Goal: Transaction & Acquisition: Purchase product/service

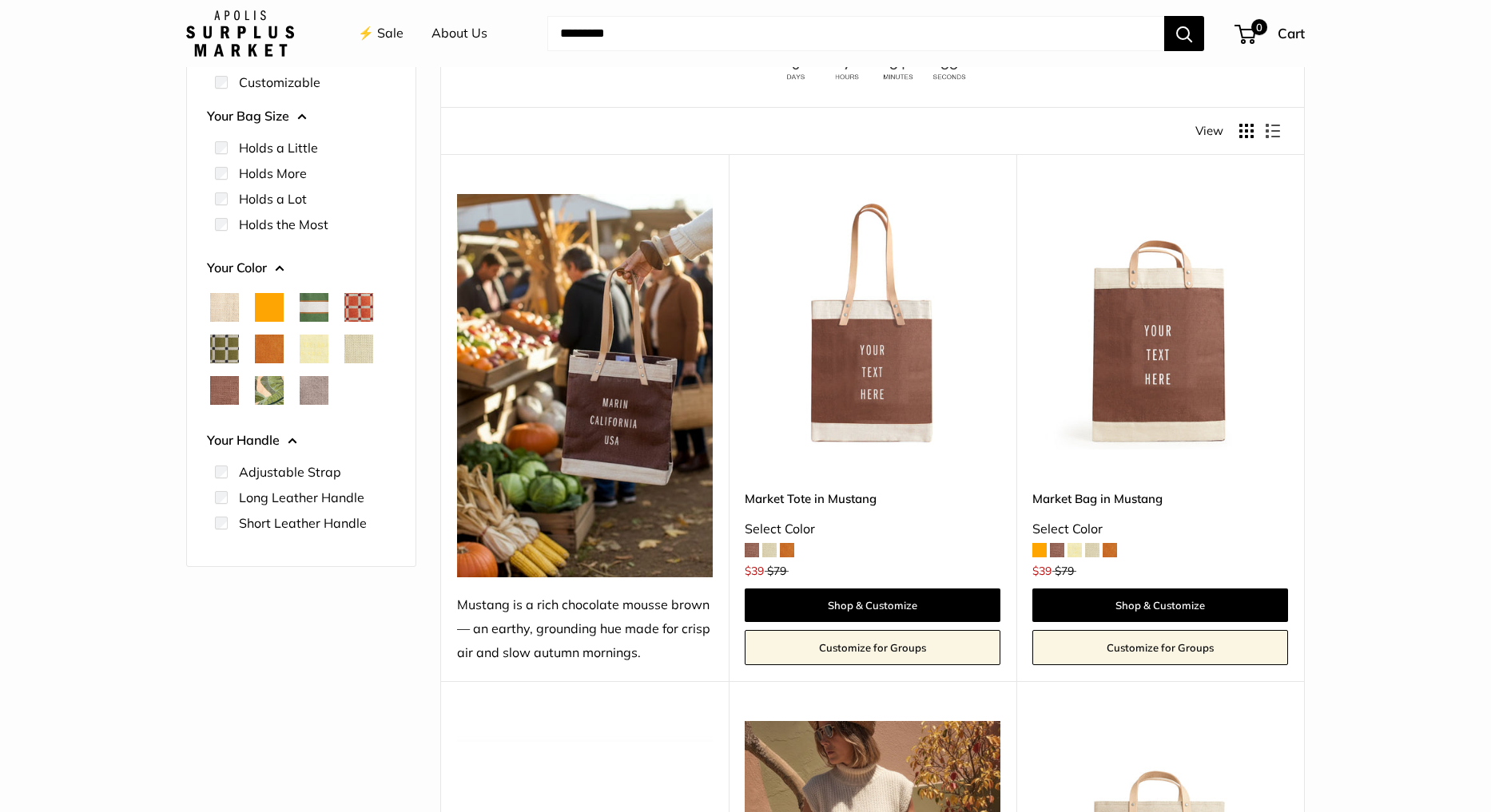
click at [270, 382] on span "Palm Leaf" at bounding box center [270, 390] width 29 height 29
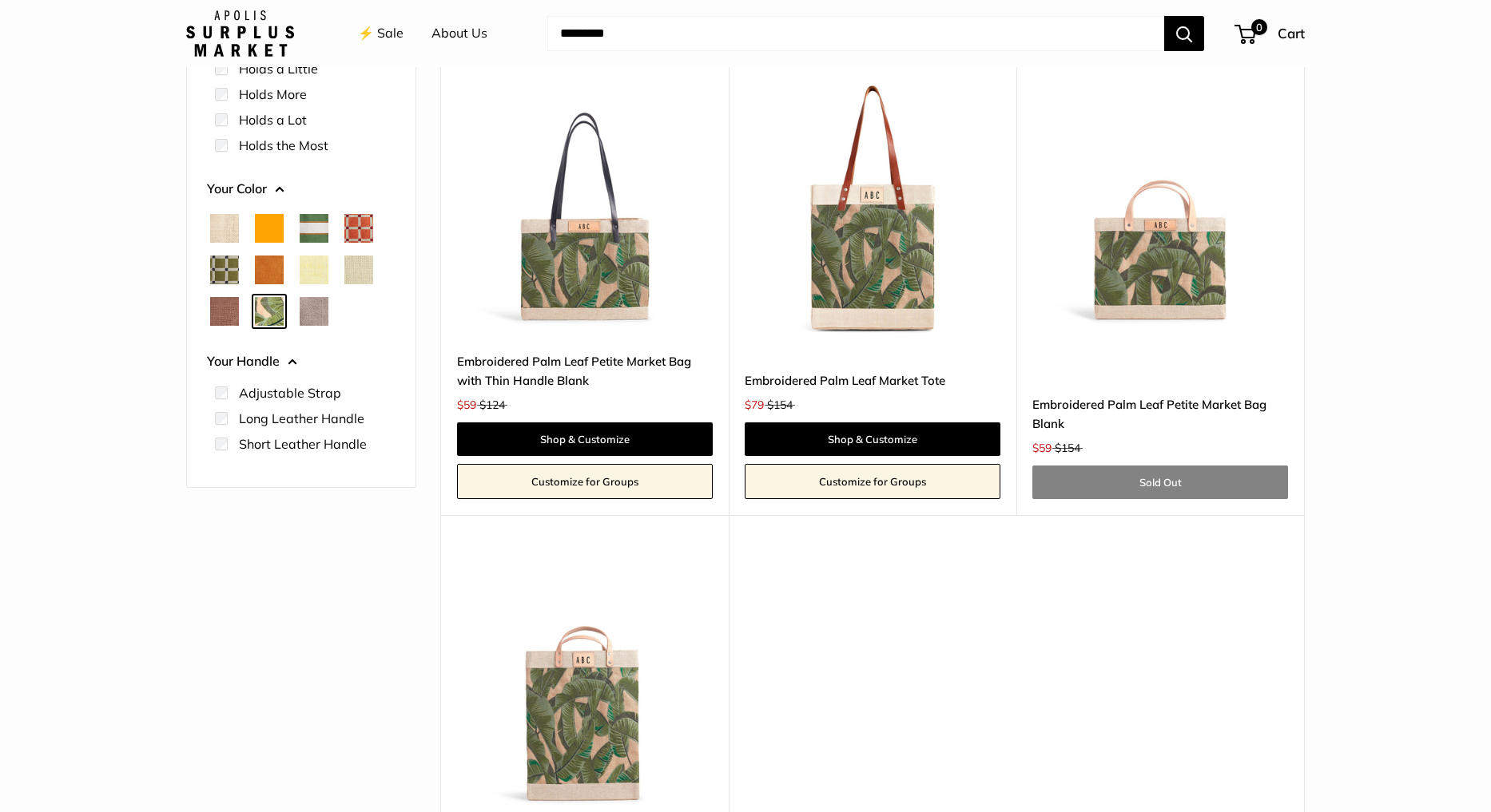
scroll to position [258, 0]
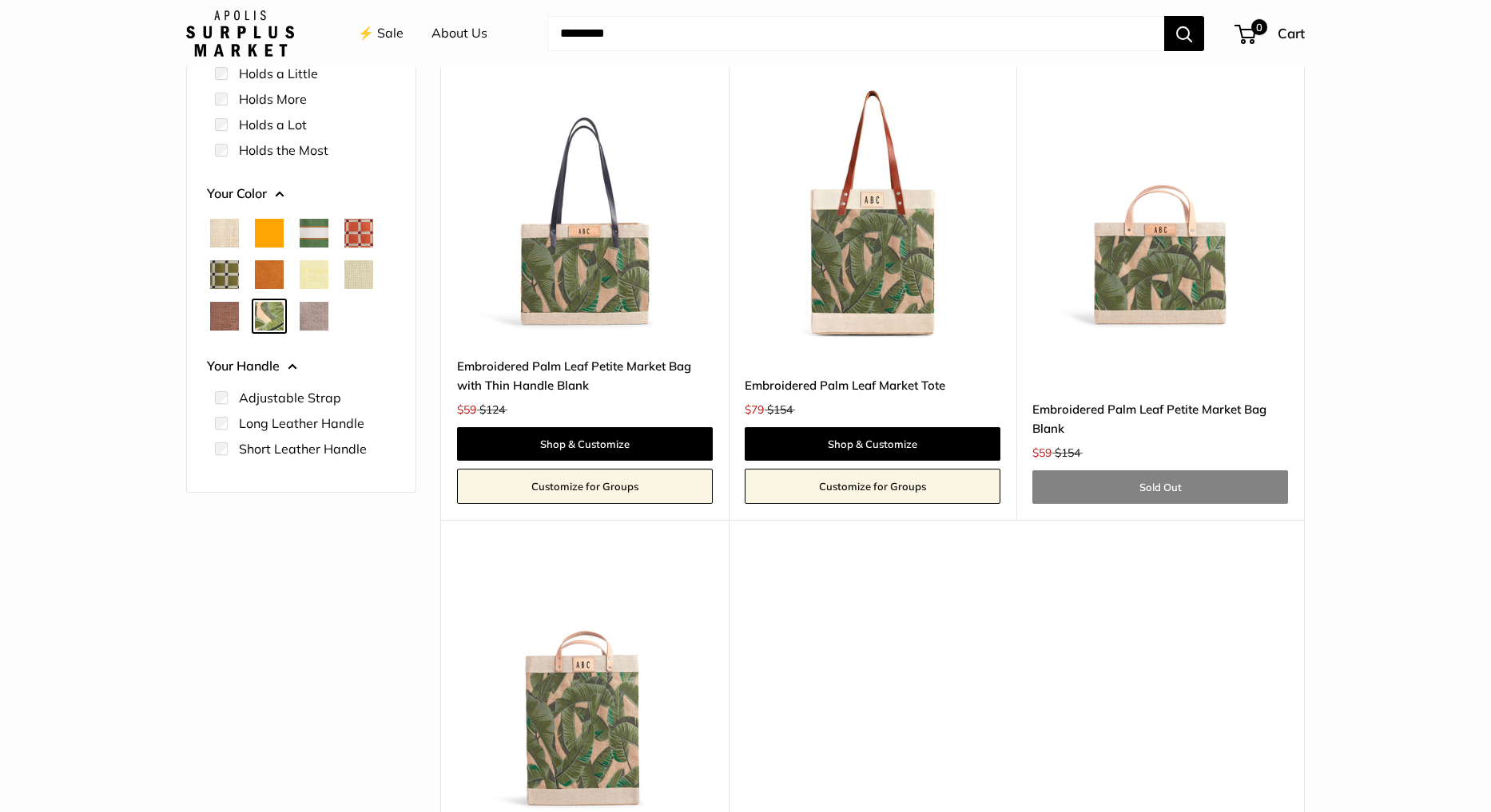
scroll to position [150, 0]
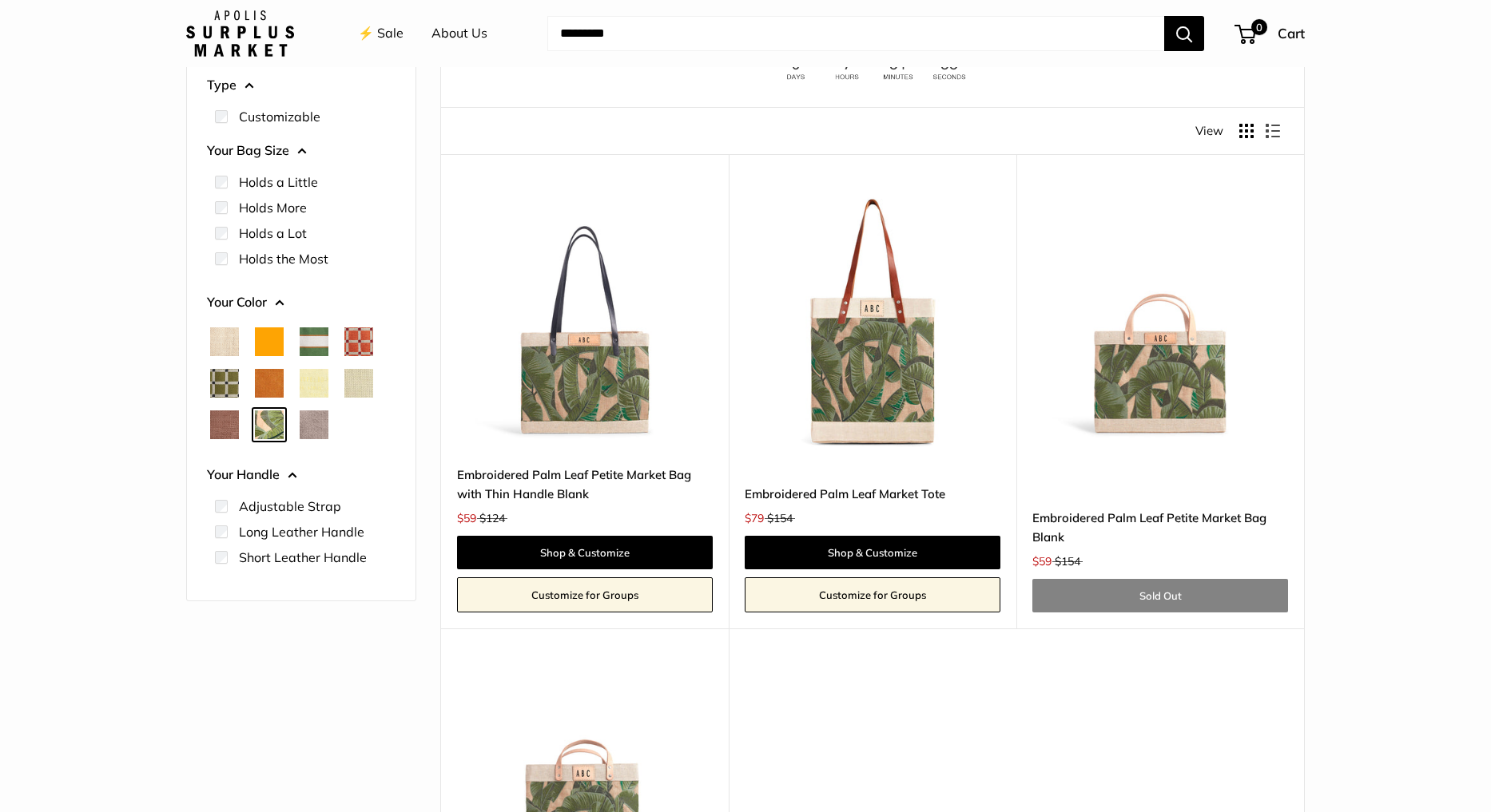
click at [313, 422] on span "Taupe" at bounding box center [314, 425] width 29 height 29
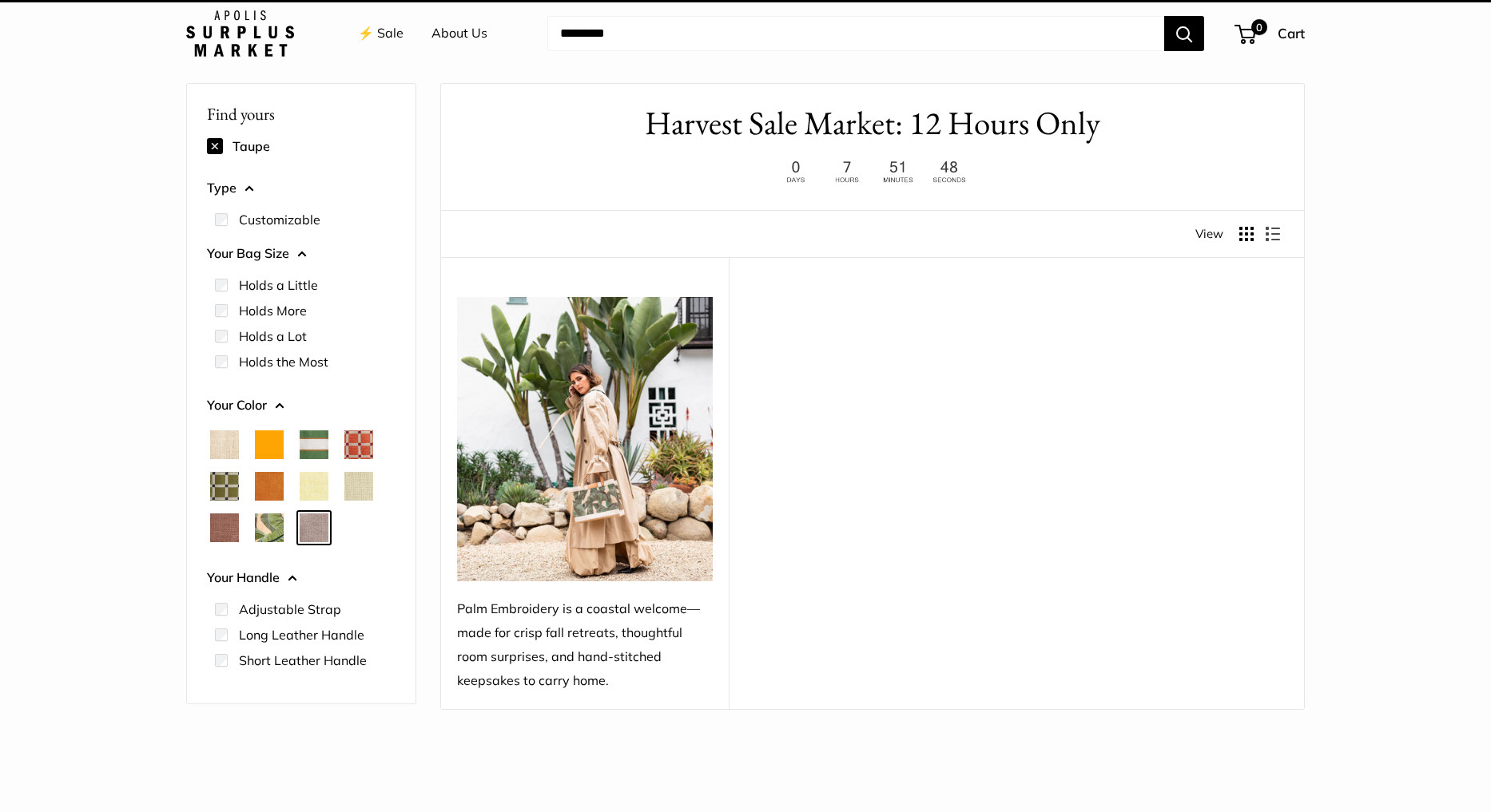
scroll to position [42, 0]
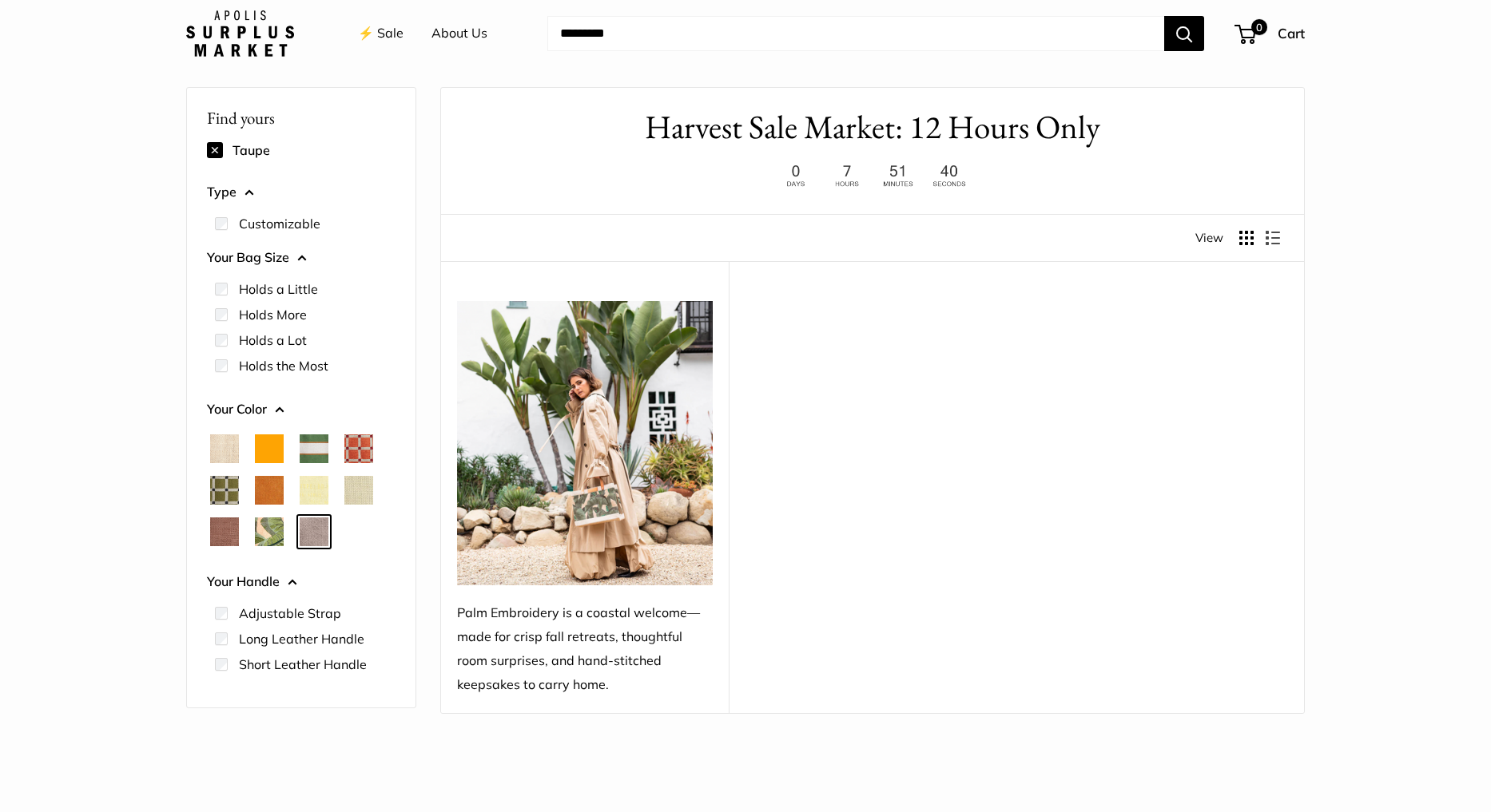
click at [224, 539] on span "Mustang" at bounding box center [224, 532] width 29 height 29
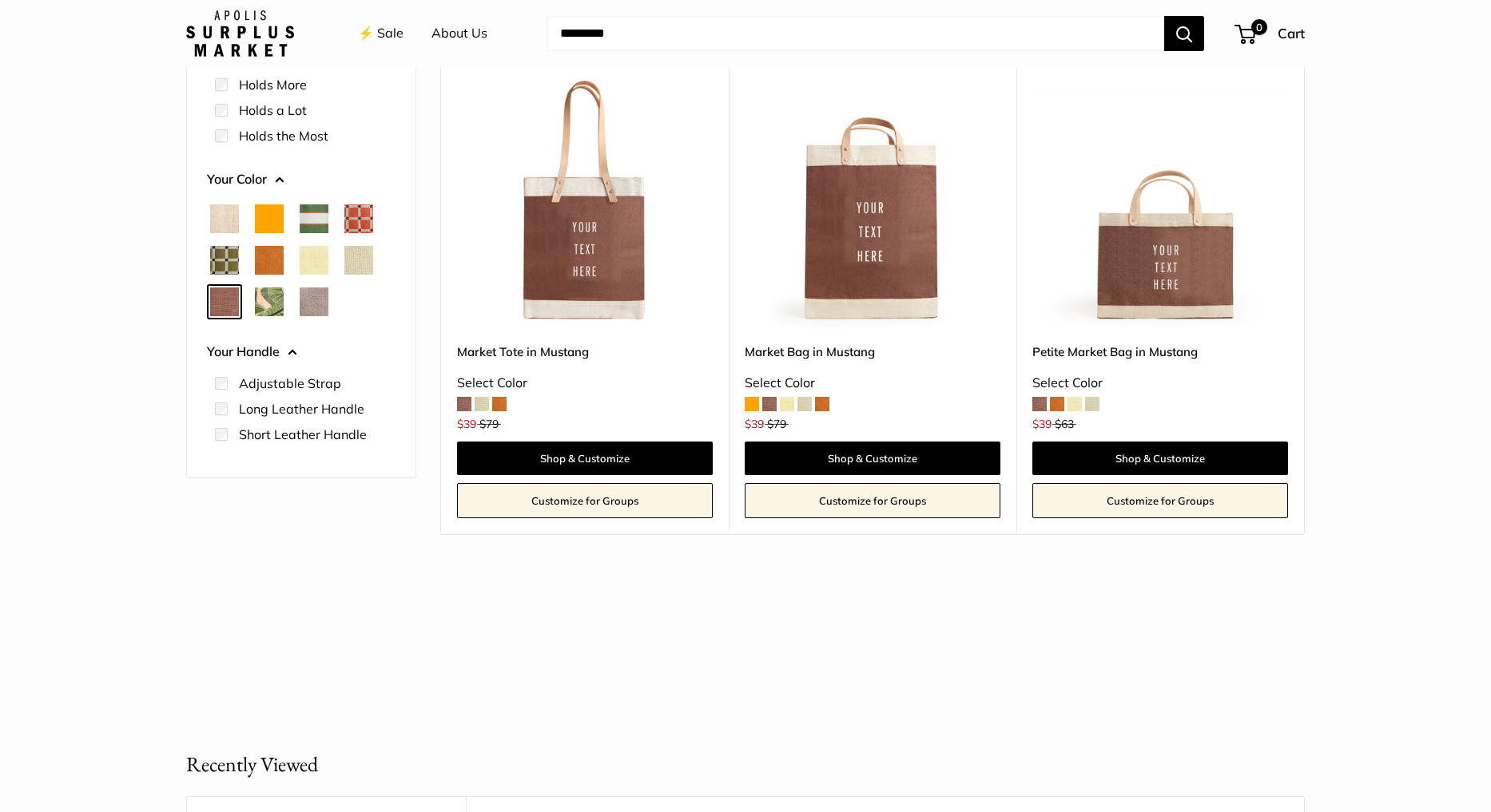
scroll to position [273, 0]
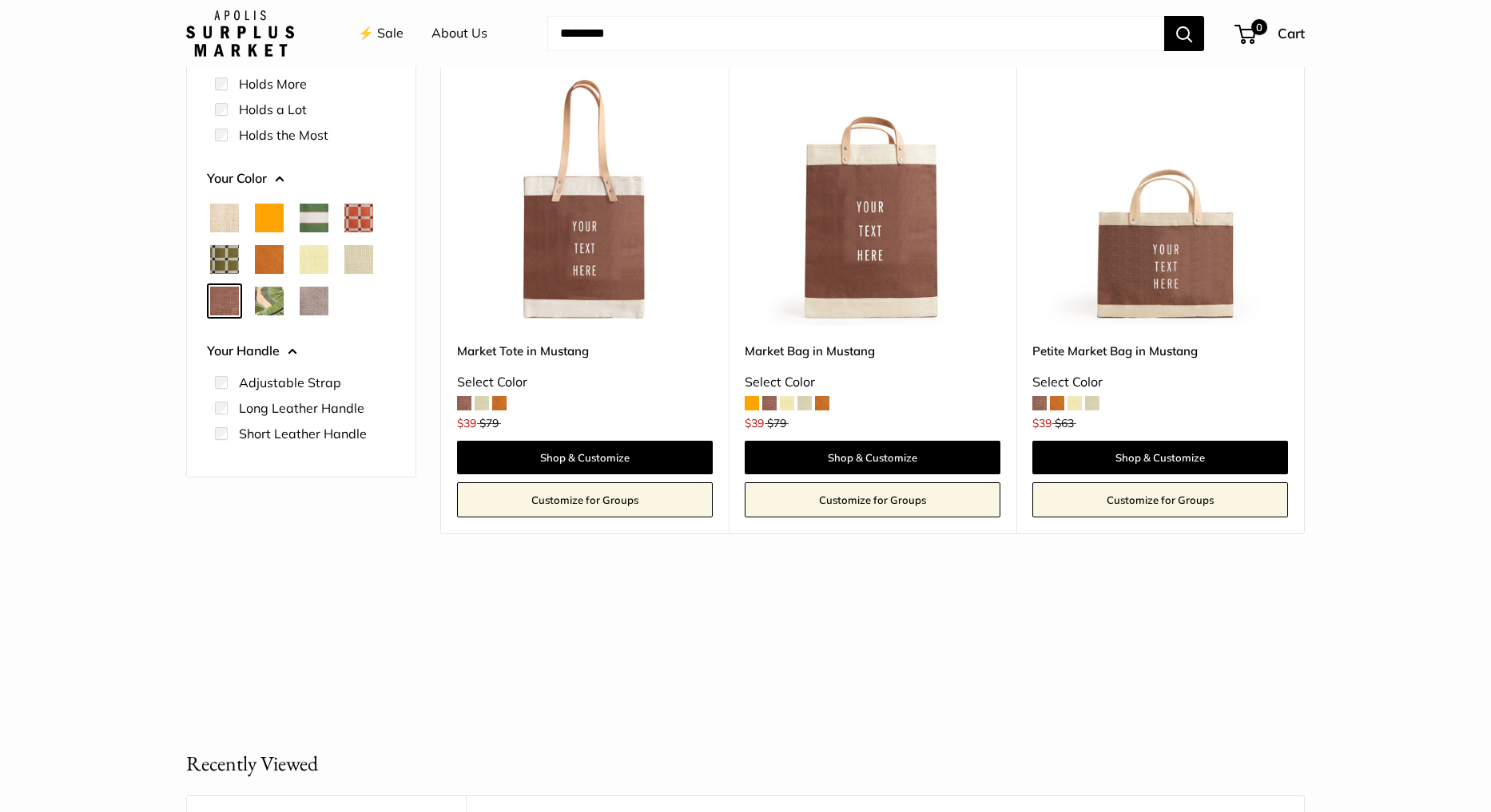
click at [369, 269] on span "Mint Sorbet" at bounding box center [359, 259] width 29 height 29
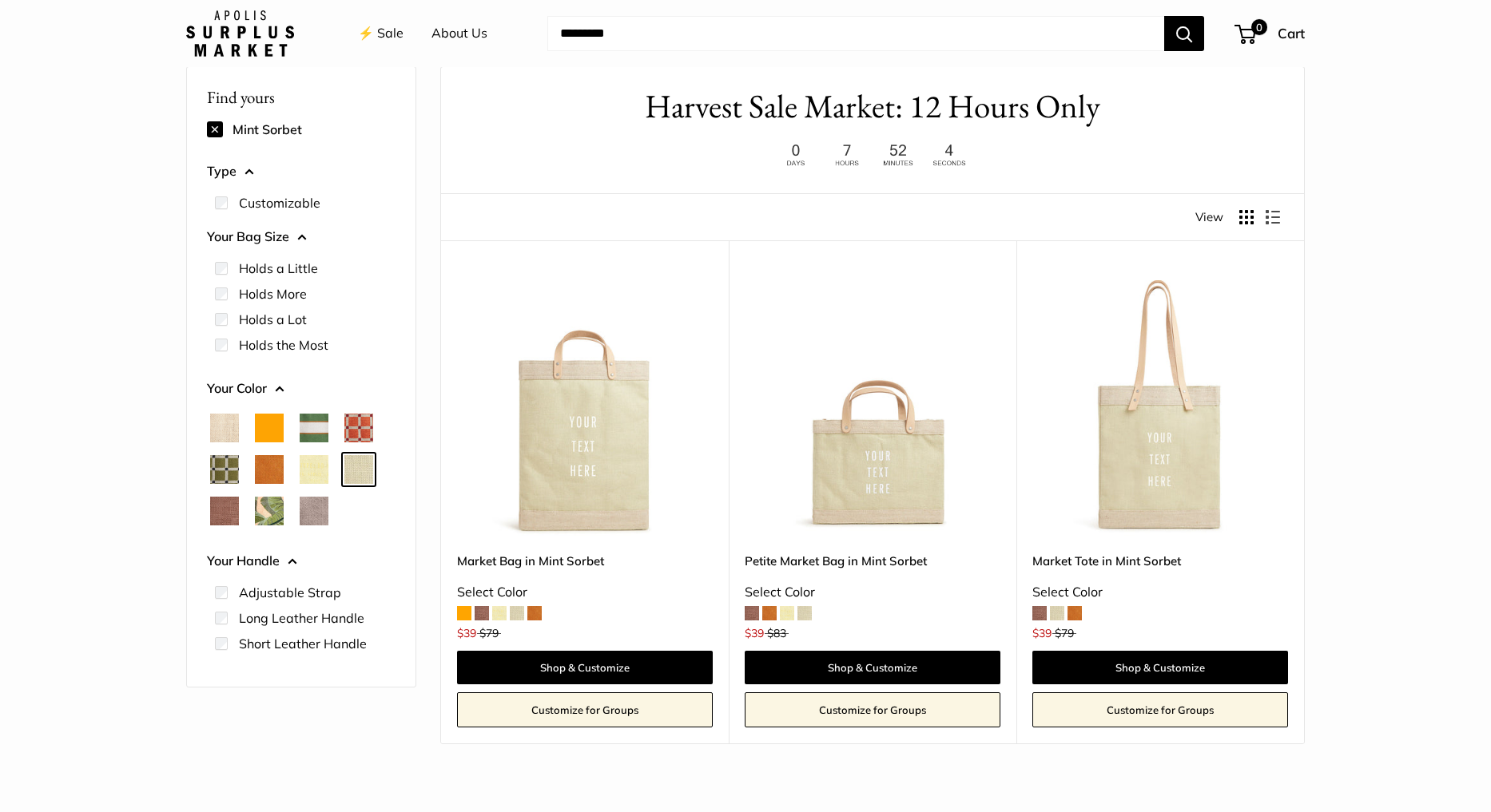
scroll to position [42, 0]
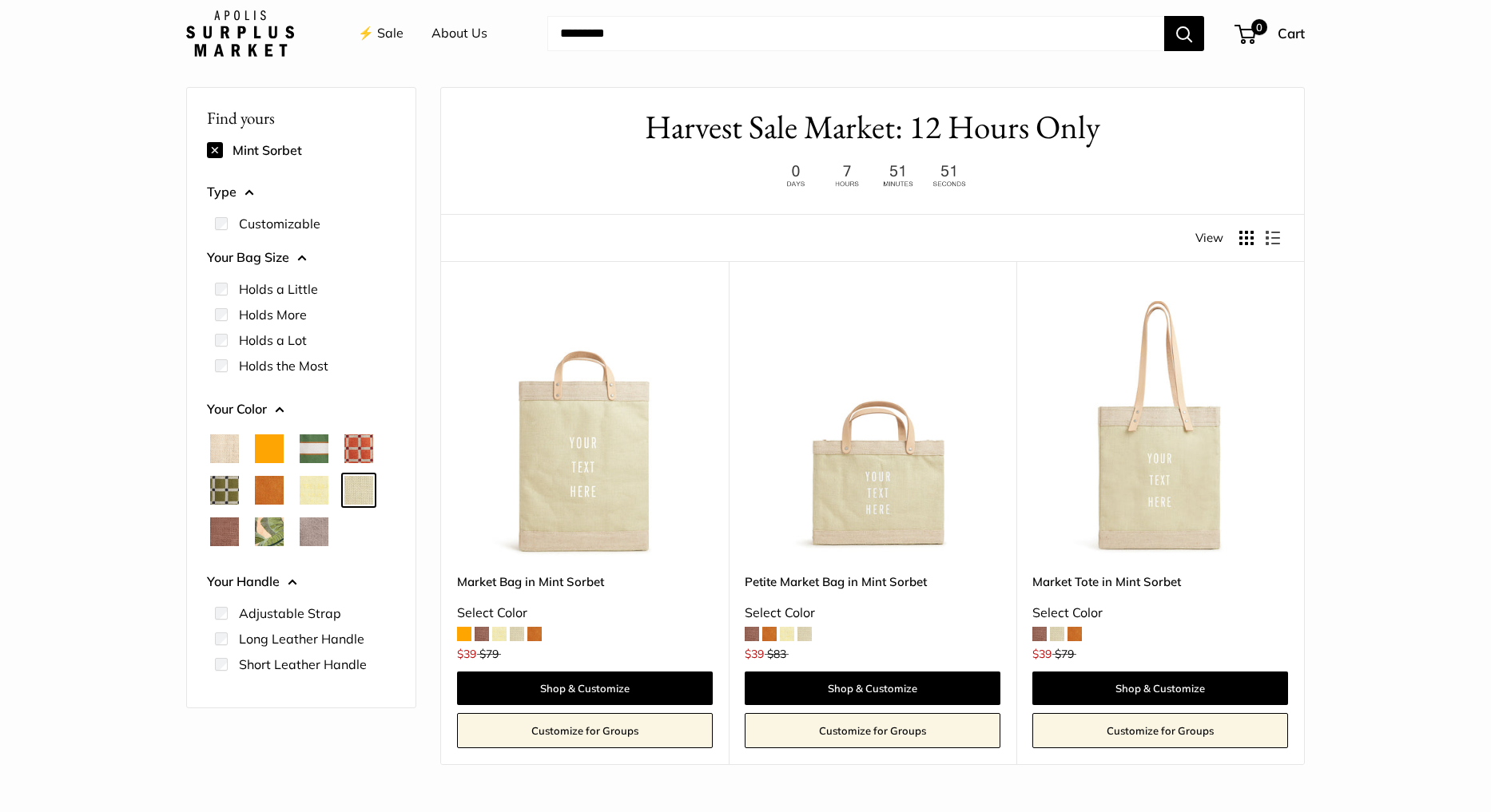
click at [320, 487] on span "Daisy" at bounding box center [314, 490] width 29 height 29
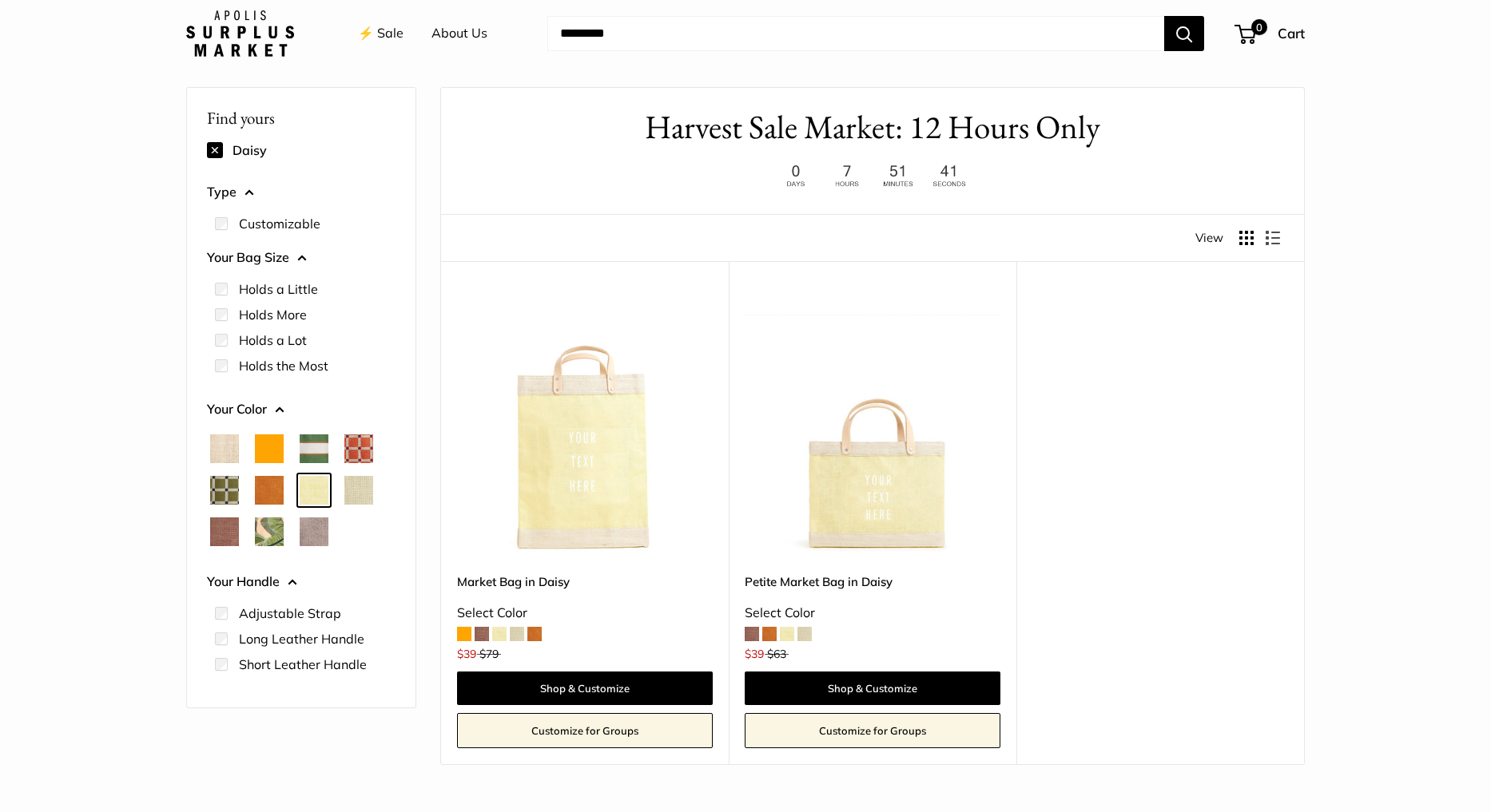
click at [266, 498] on span "Cognac" at bounding box center [270, 490] width 29 height 29
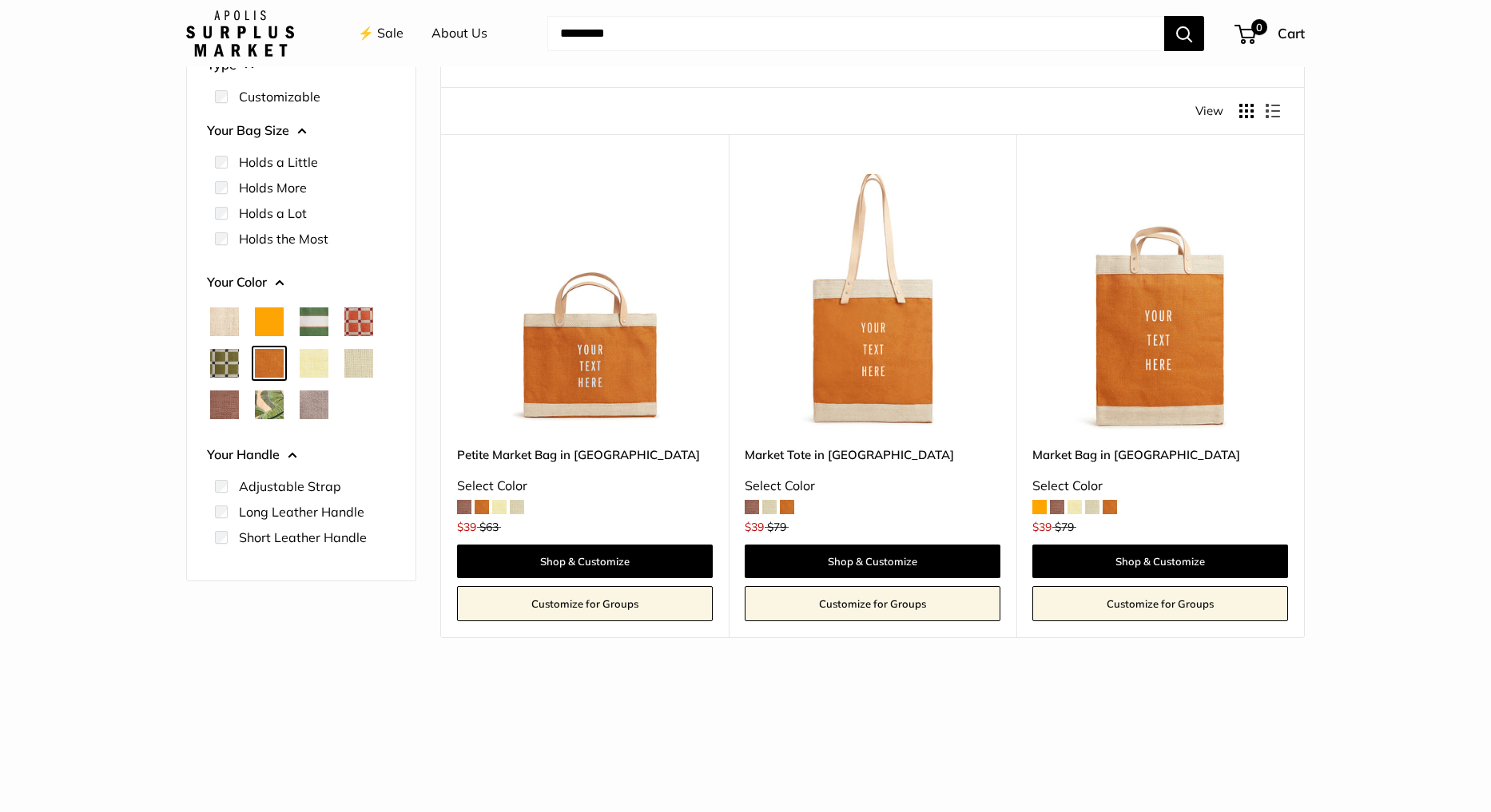
scroll to position [163, 0]
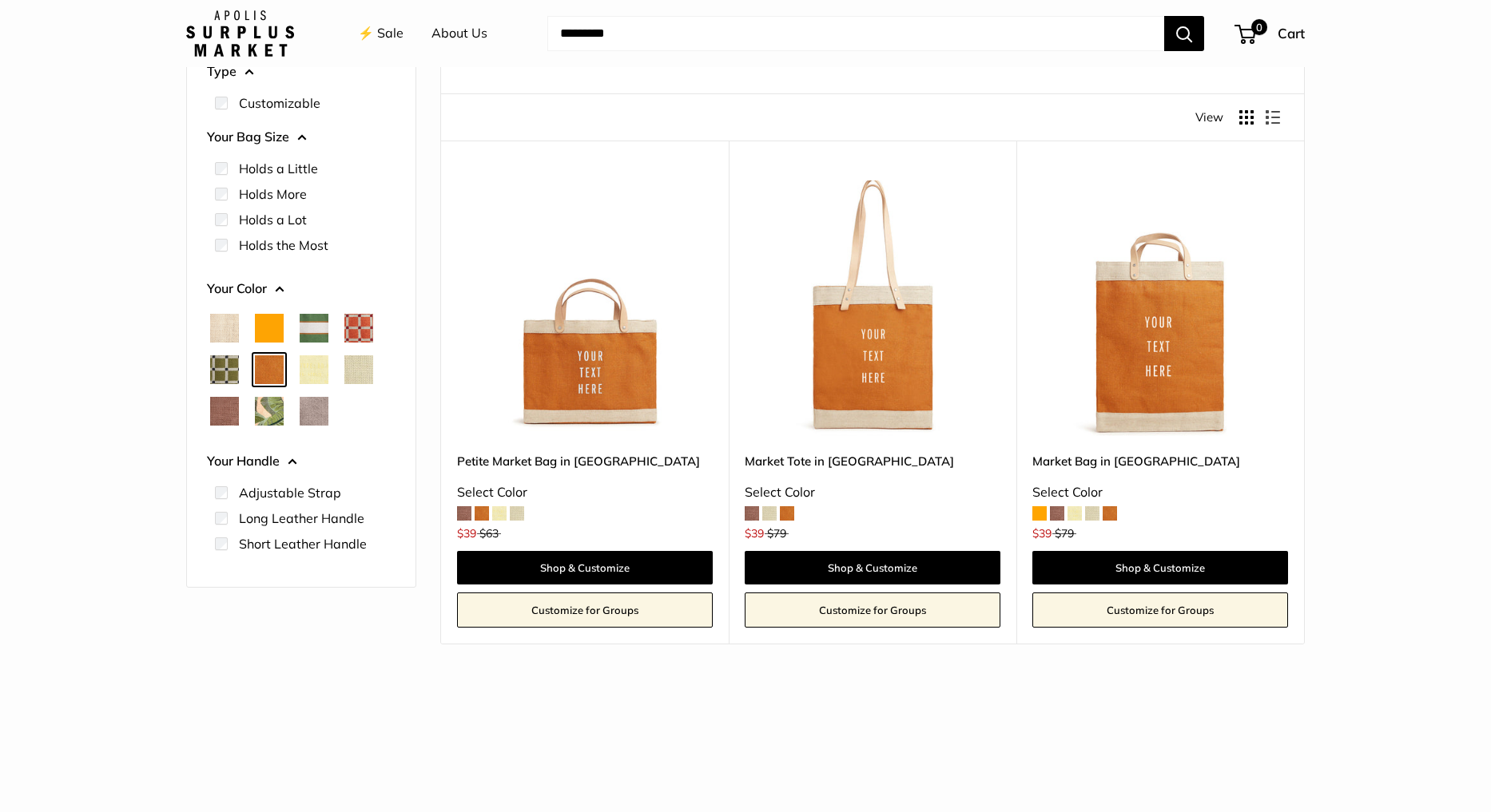
click at [232, 374] on span "Chenille Window Sage" at bounding box center [224, 369] width 29 height 29
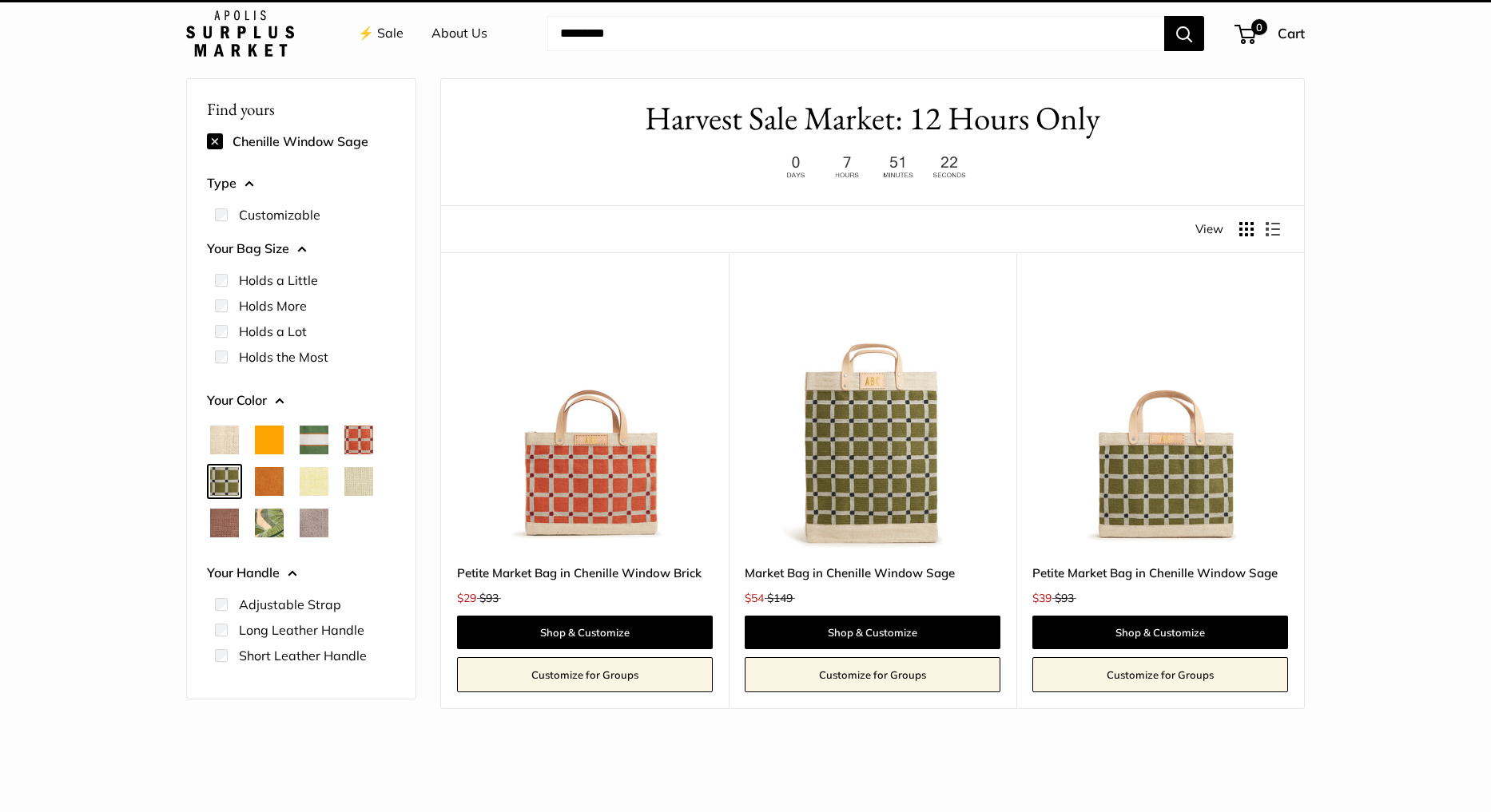
scroll to position [42, 0]
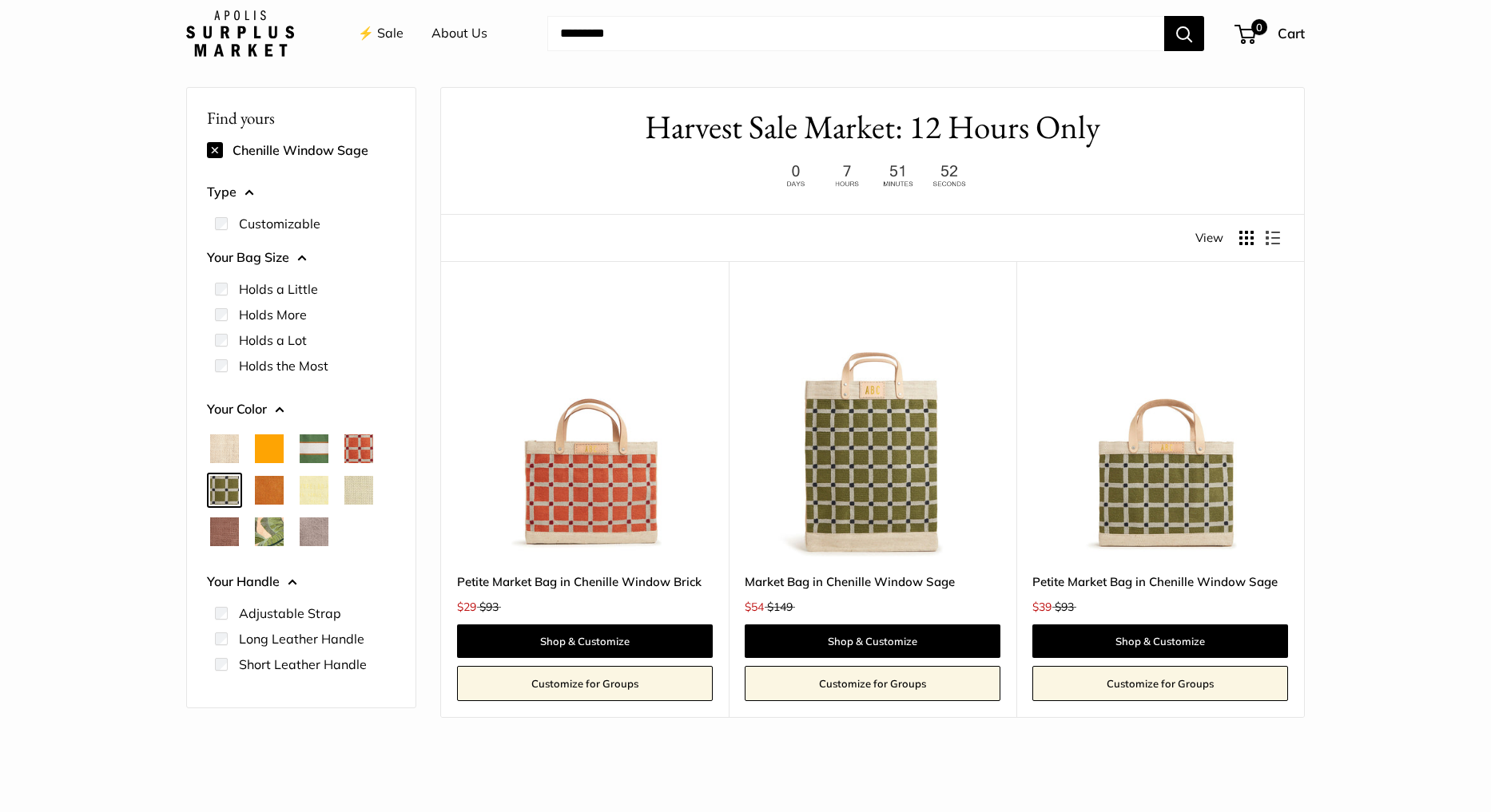
click at [360, 449] on span "Chenille Window Brick" at bounding box center [359, 448] width 29 height 29
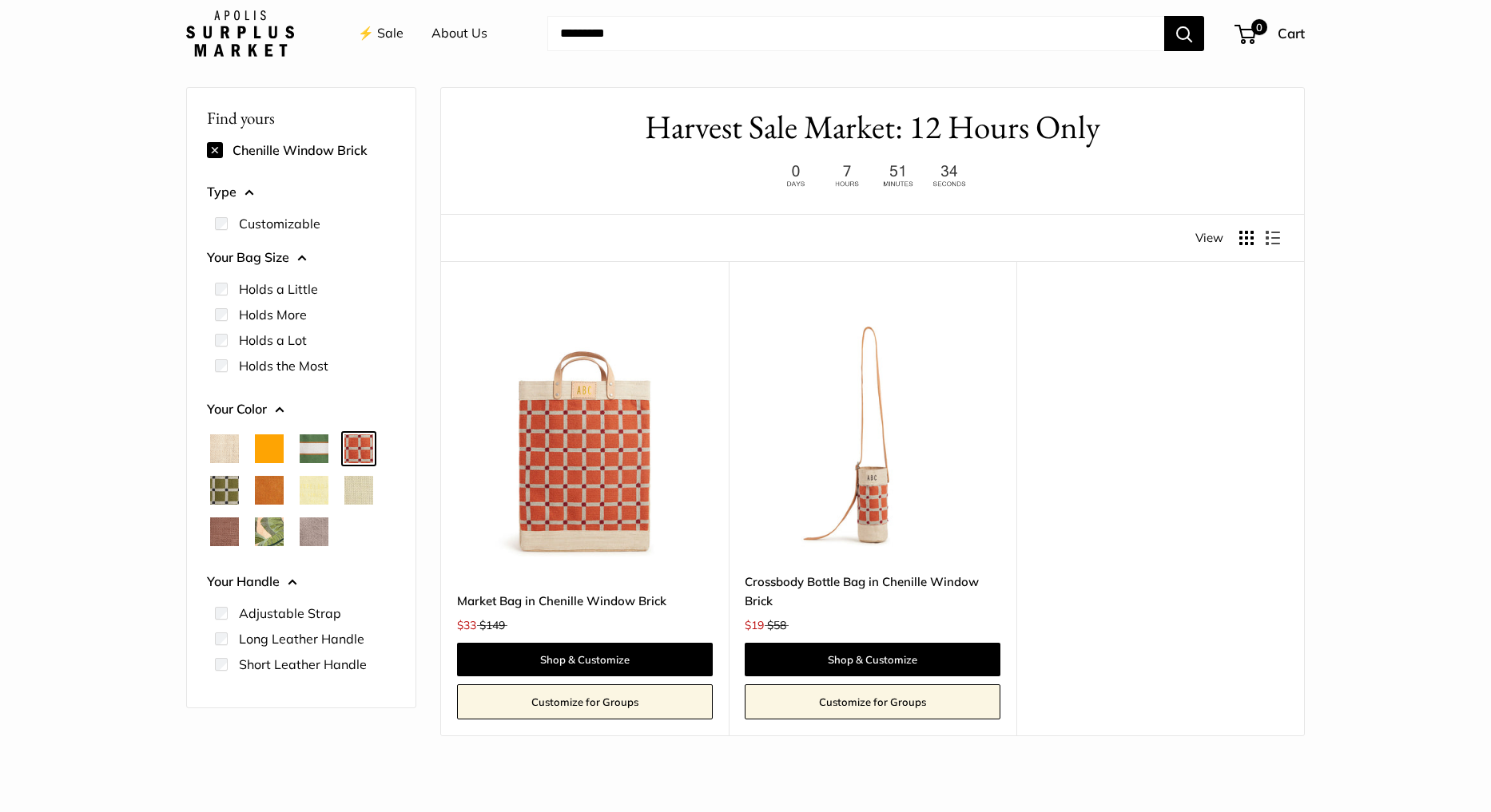
click at [313, 455] on span "Court Green" at bounding box center [314, 448] width 29 height 29
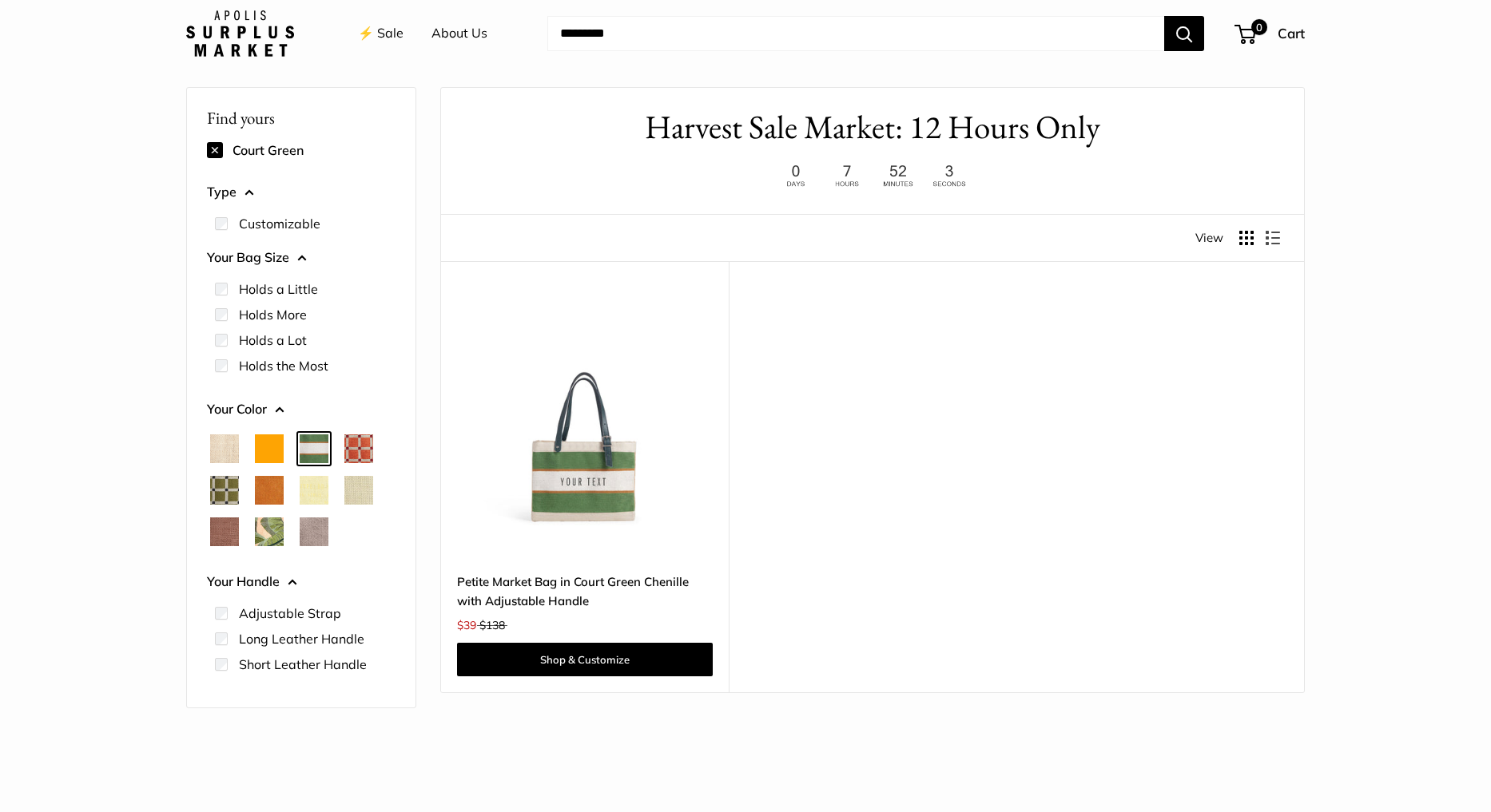
click at [268, 455] on span "Orange" at bounding box center [270, 448] width 29 height 29
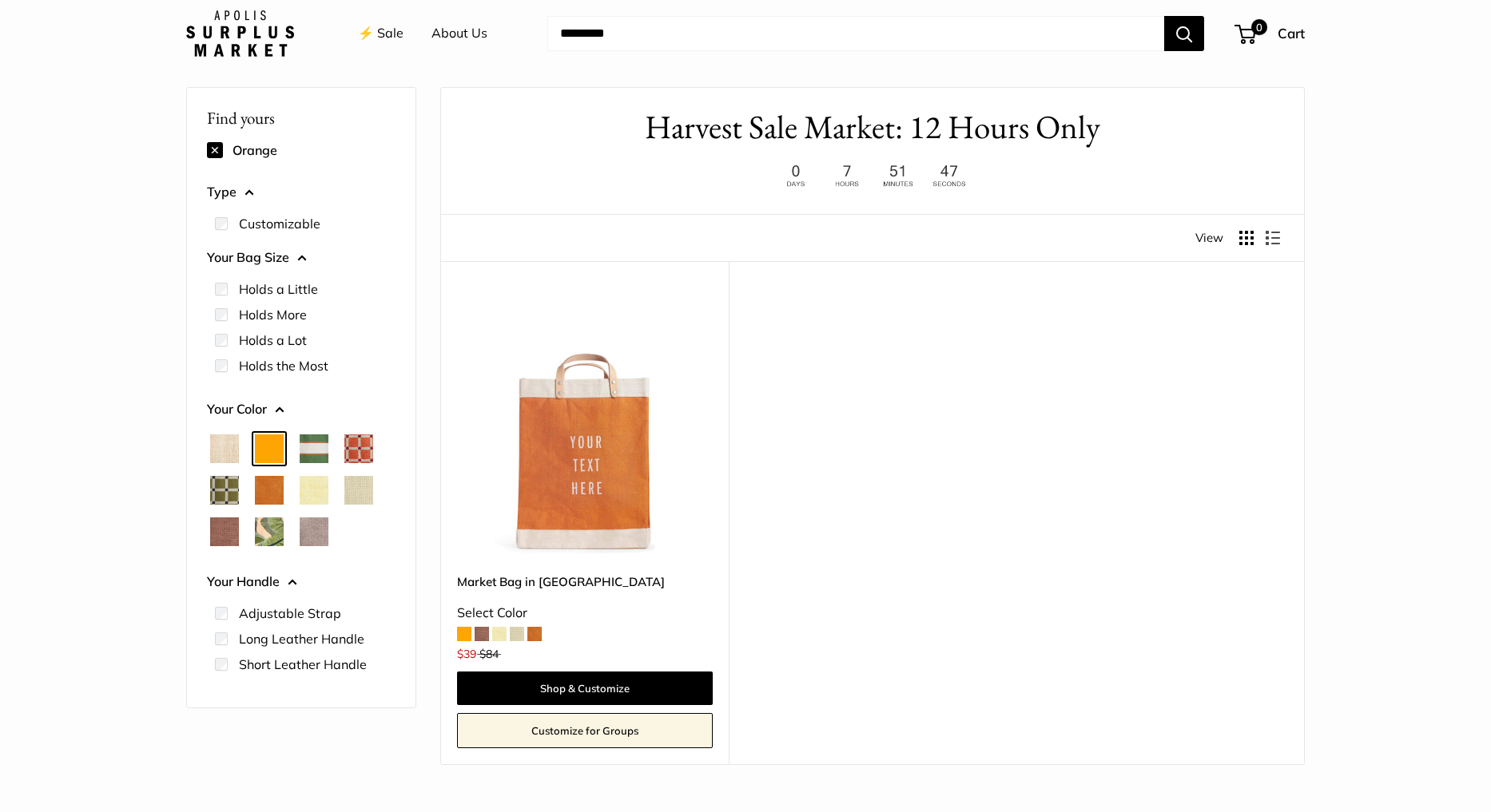
click at [219, 450] on span "Natural" at bounding box center [224, 448] width 29 height 29
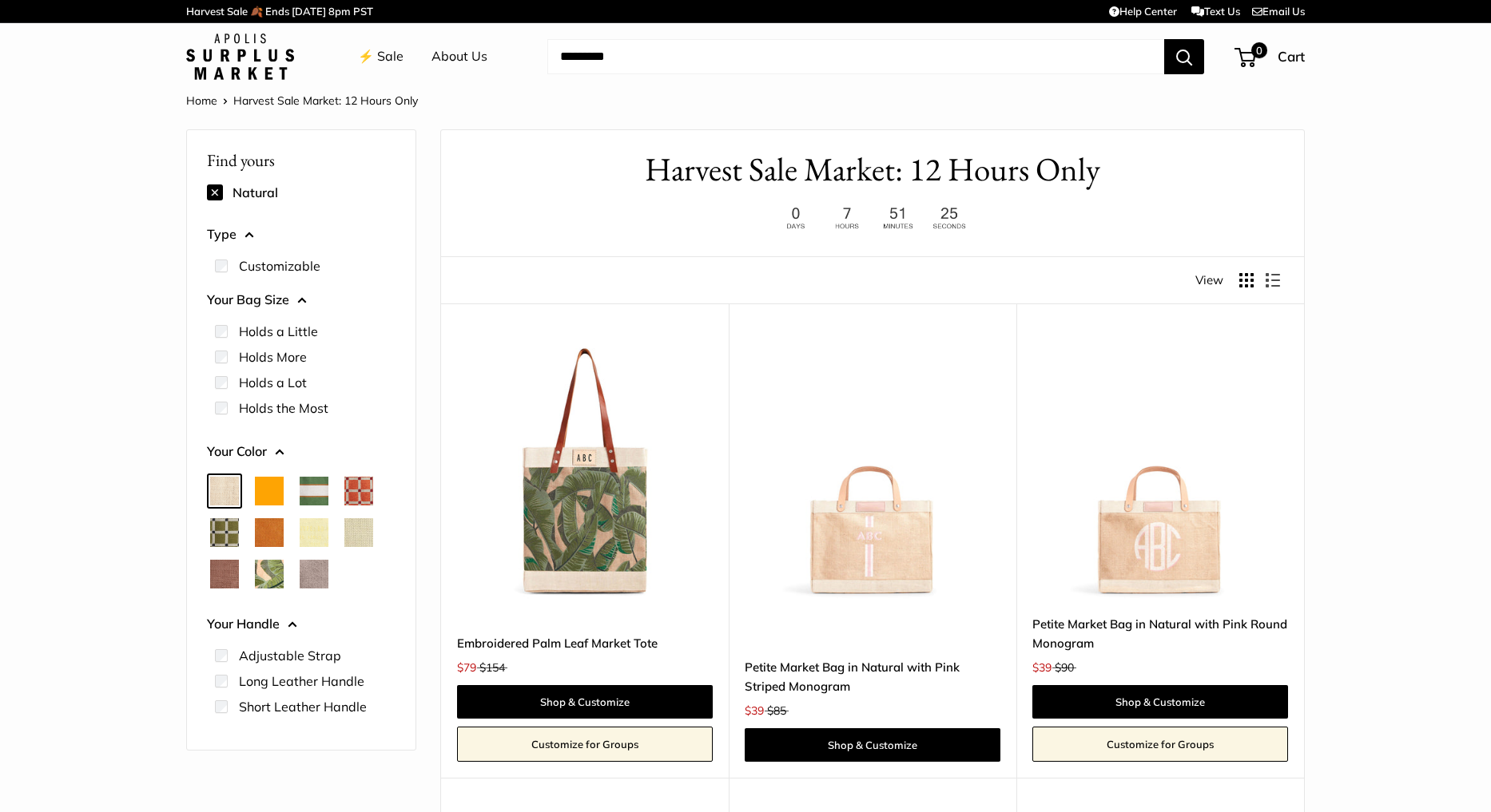
click at [378, 62] on link "⚡️ Sale" at bounding box center [381, 56] width 45 height 24
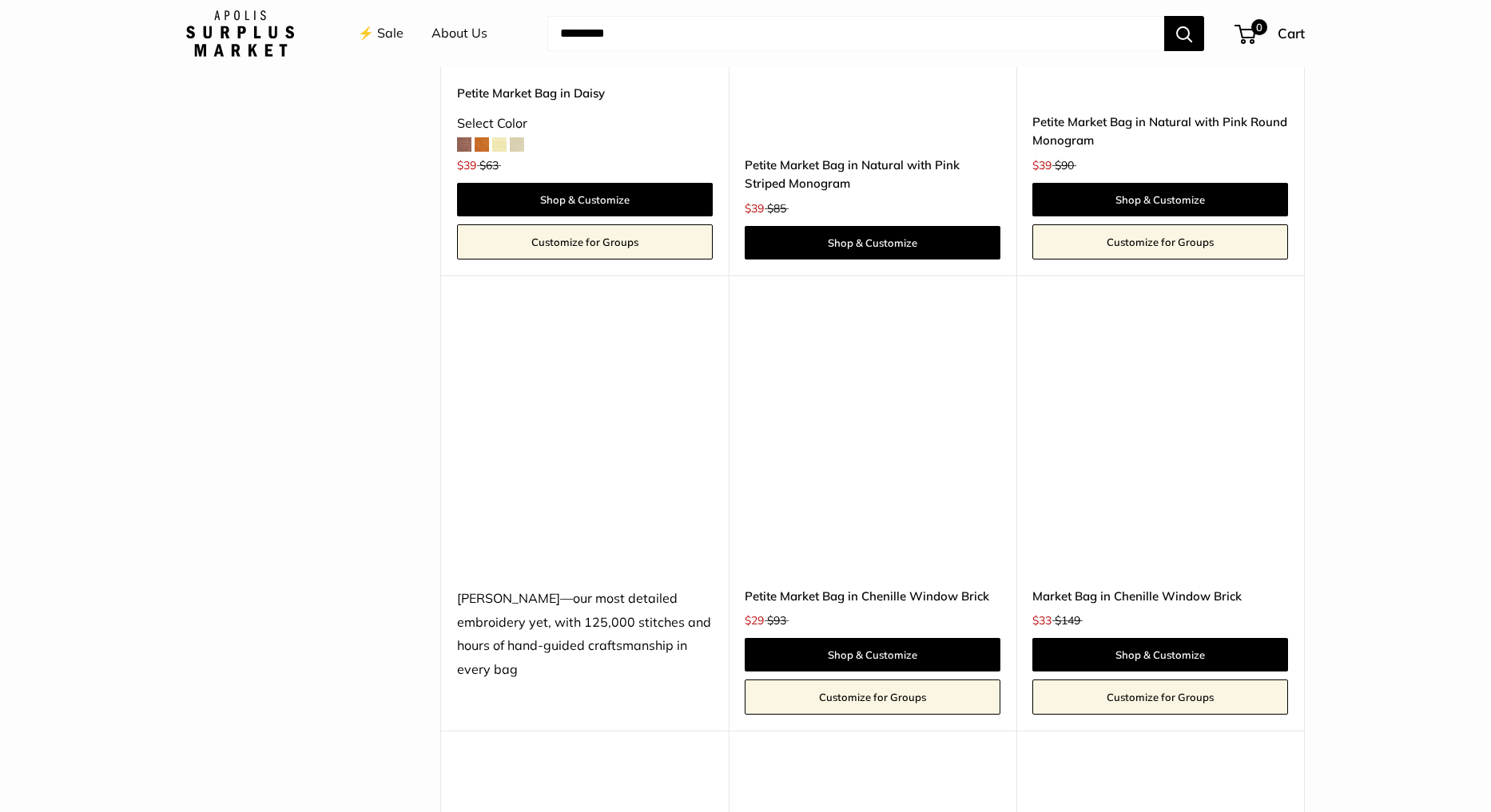
scroll to position [3451, 0]
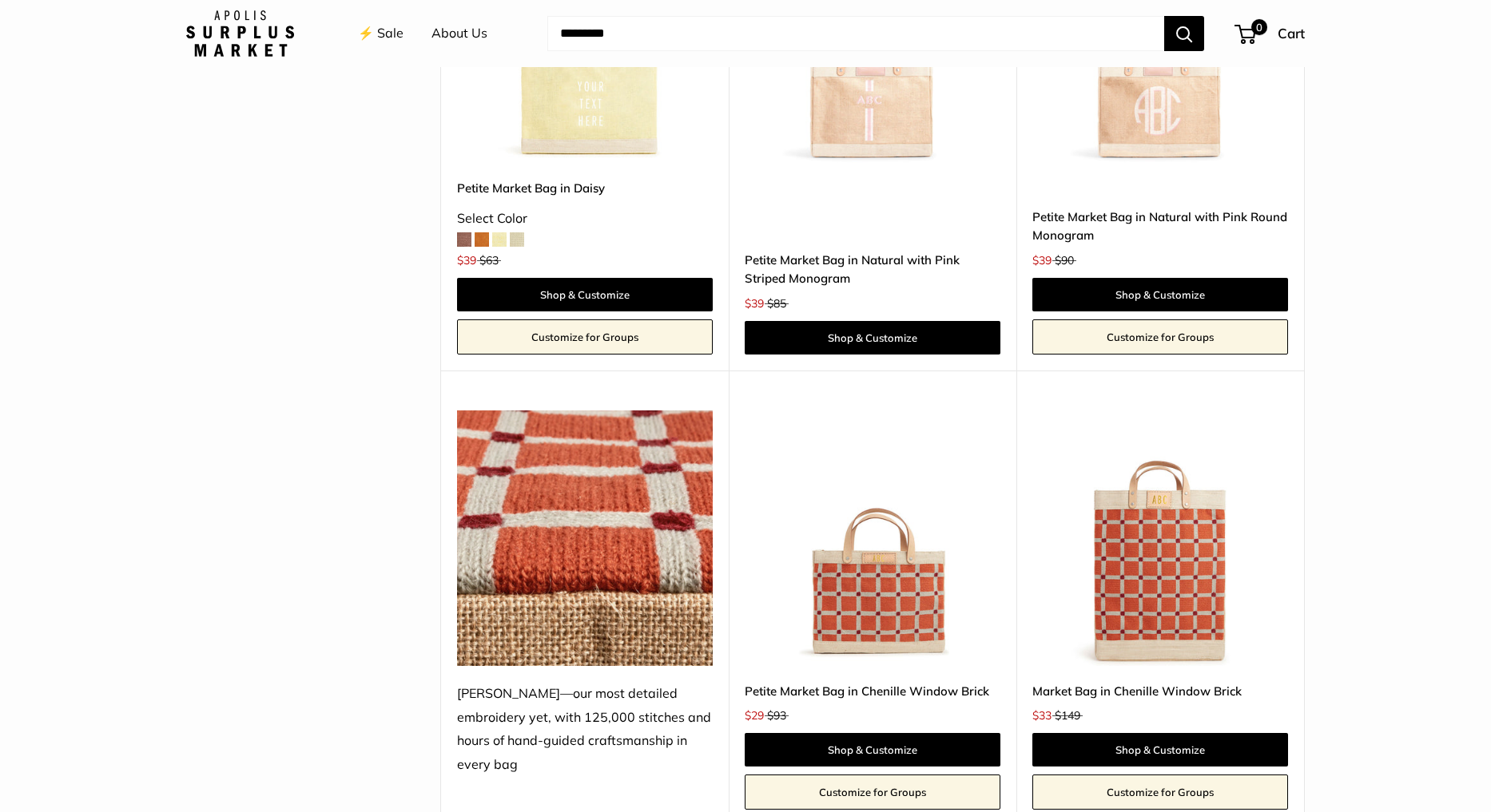
click at [0, 0] on img at bounding box center [0, 0] width 0 height 0
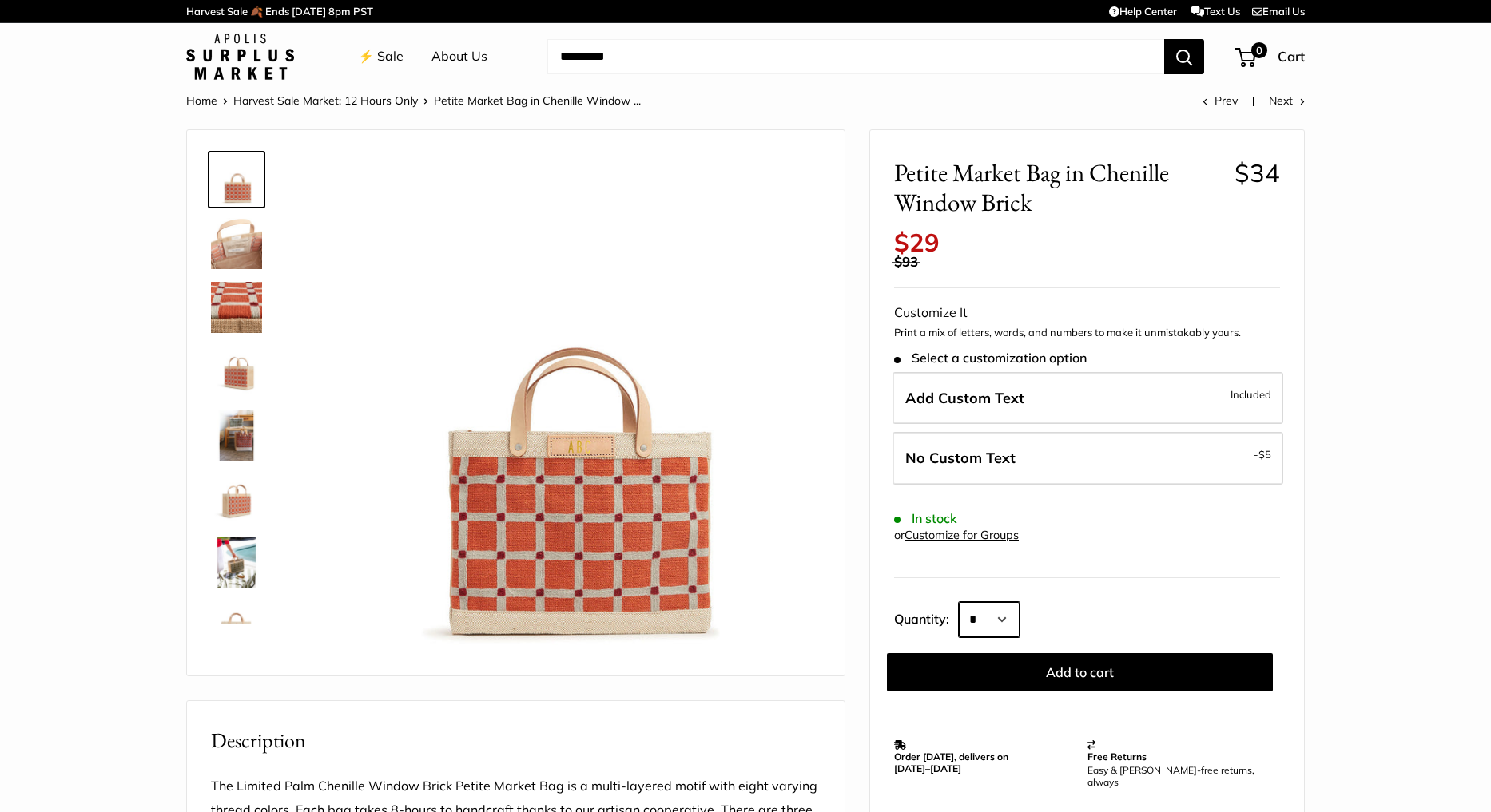
click at [1003, 611] on select "* * * * * * * * * *** *** *** *** *** *** *** *** *** *** *** *** *** *** *** *…" at bounding box center [990, 619] width 60 height 35
select select "***"
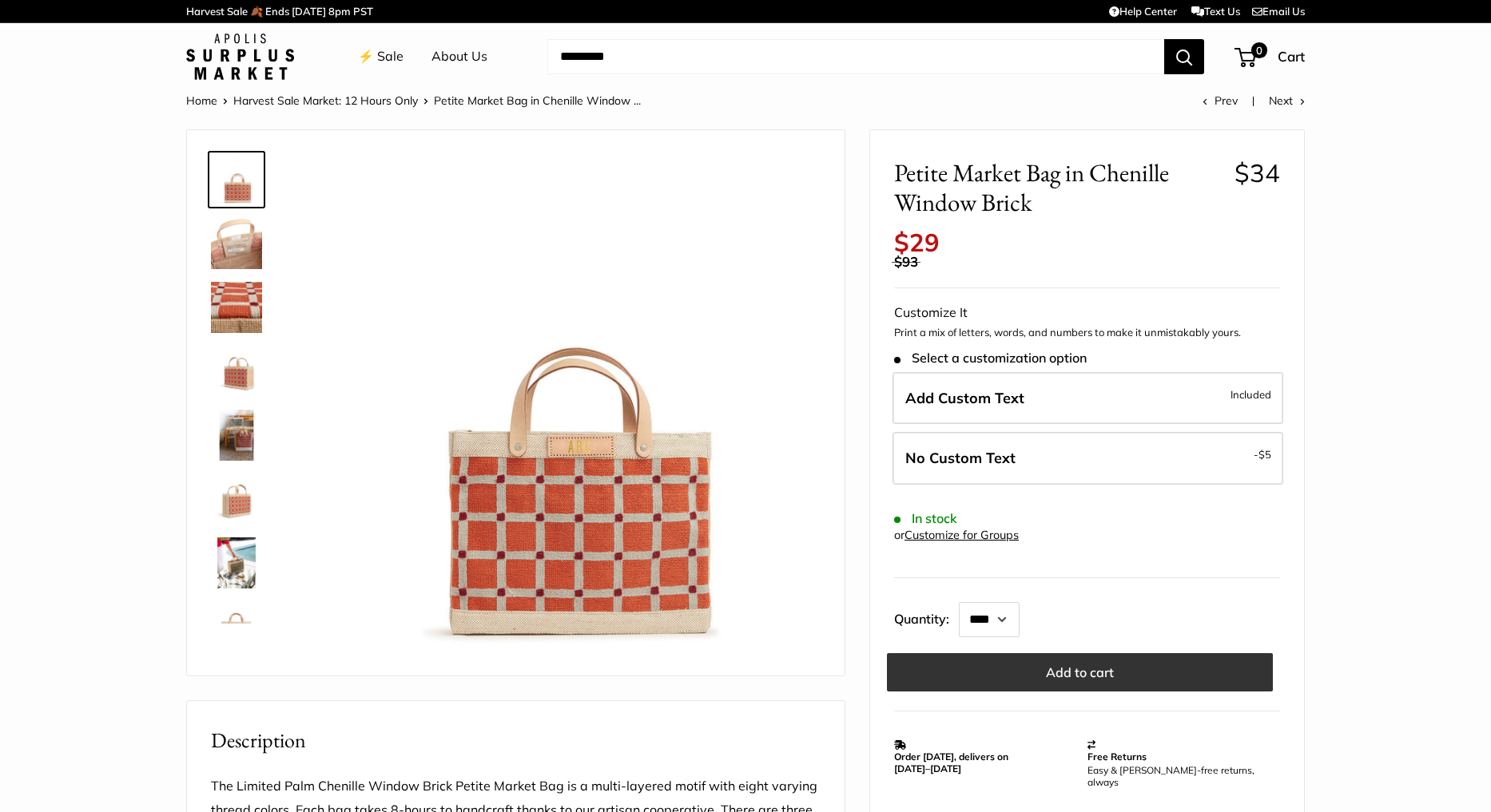
click at [1068, 678] on button "Add to cart" at bounding box center [1080, 673] width 386 height 39
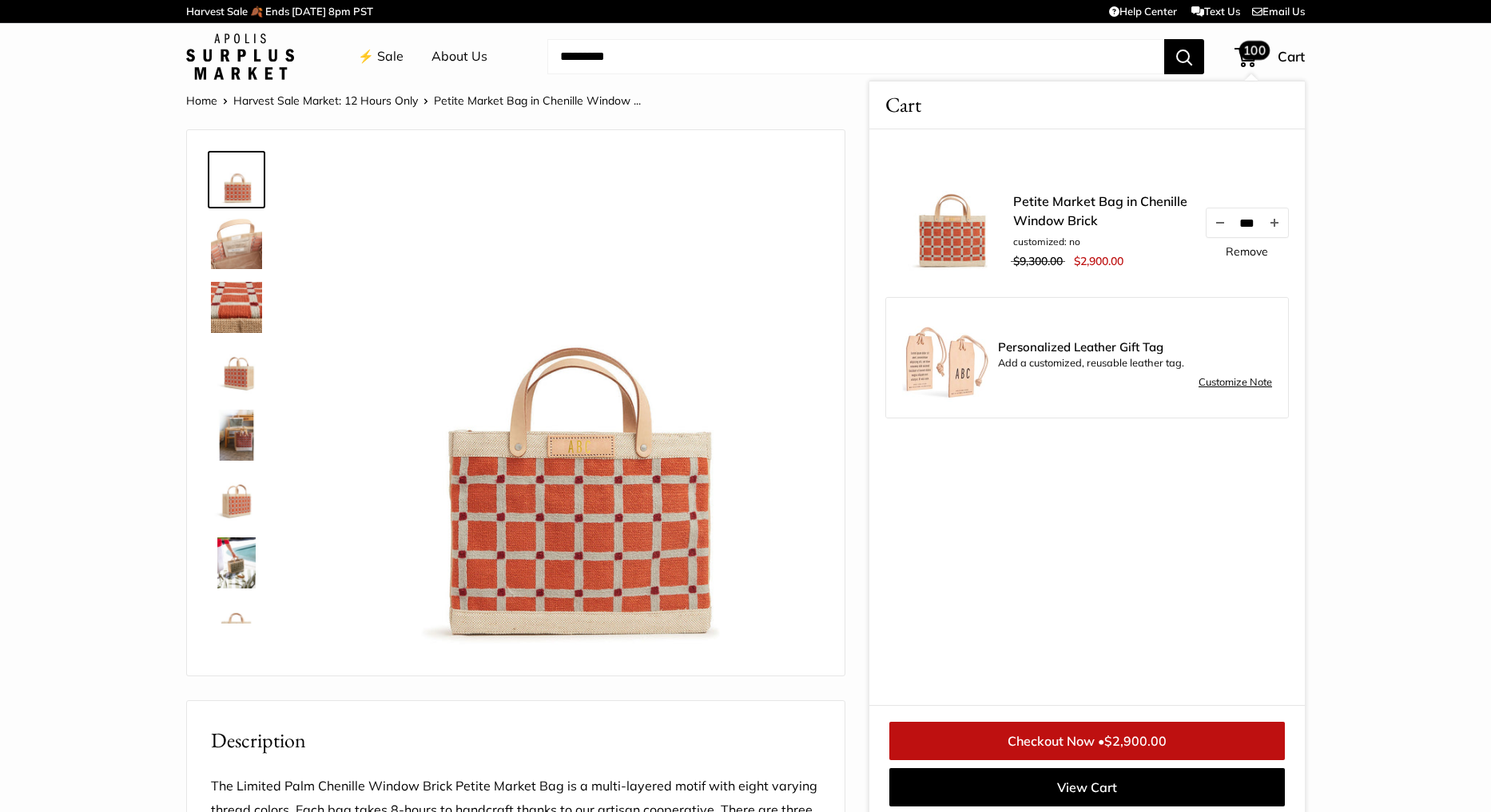
click at [1233, 246] on link "Remove" at bounding box center [1247, 252] width 42 height 11
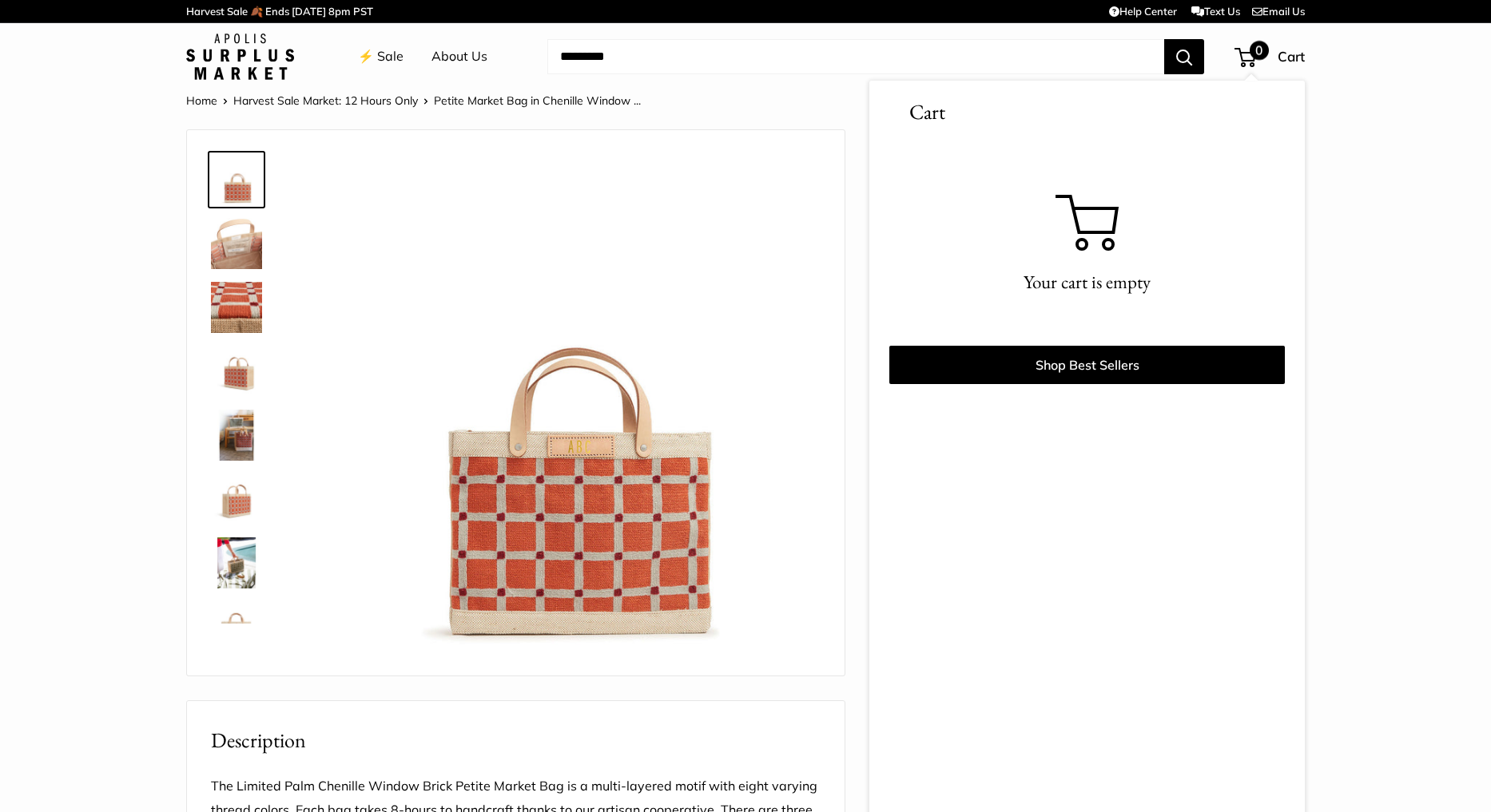
click at [1408, 156] on section "Home Harvest Sale Market: 12 Hours Only Petite Market Bag in Chenille Window ..…" at bounding box center [746, 777] width 1491 height 1374
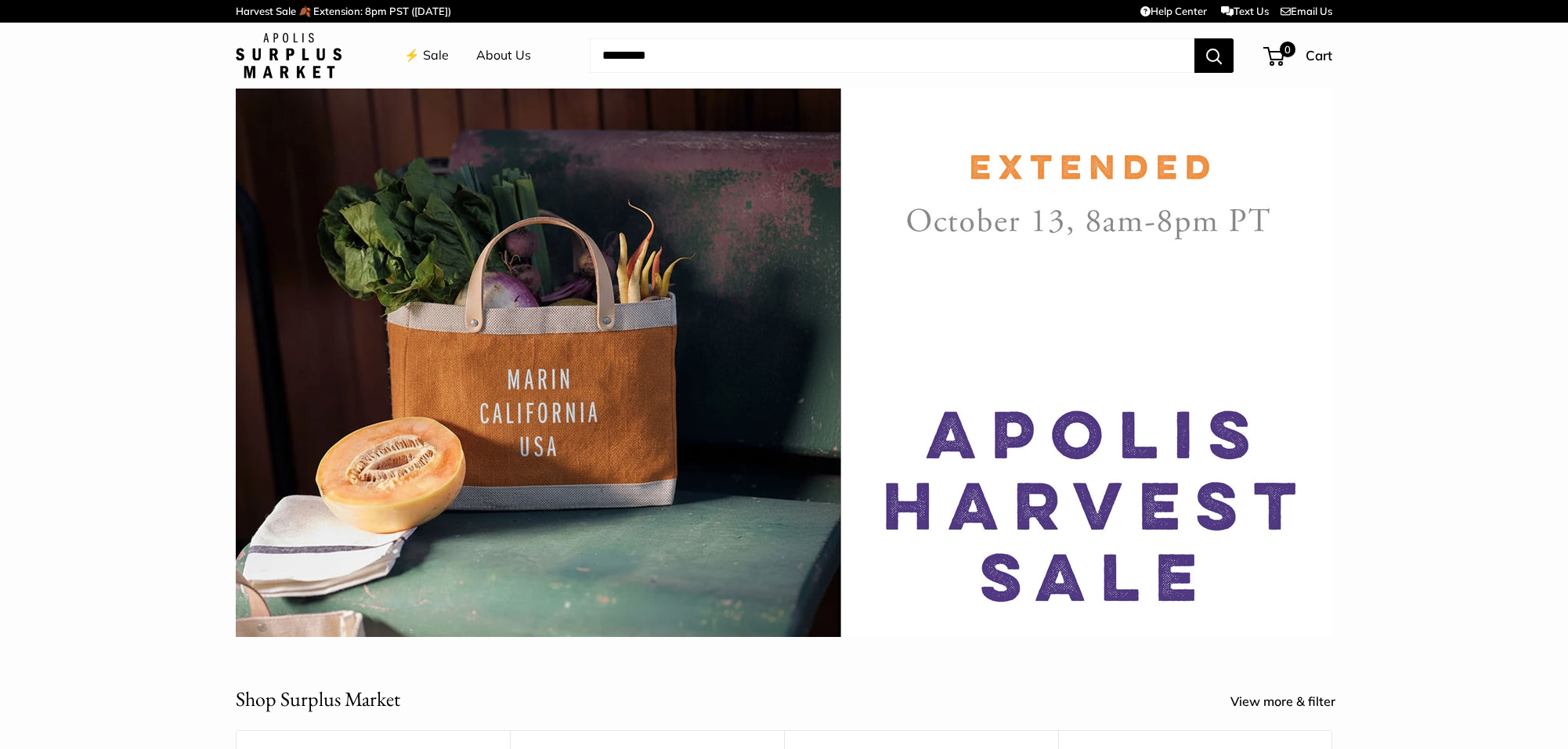
click at [430, 51] on link "⚡️ Sale" at bounding box center [427, 54] width 44 height 23
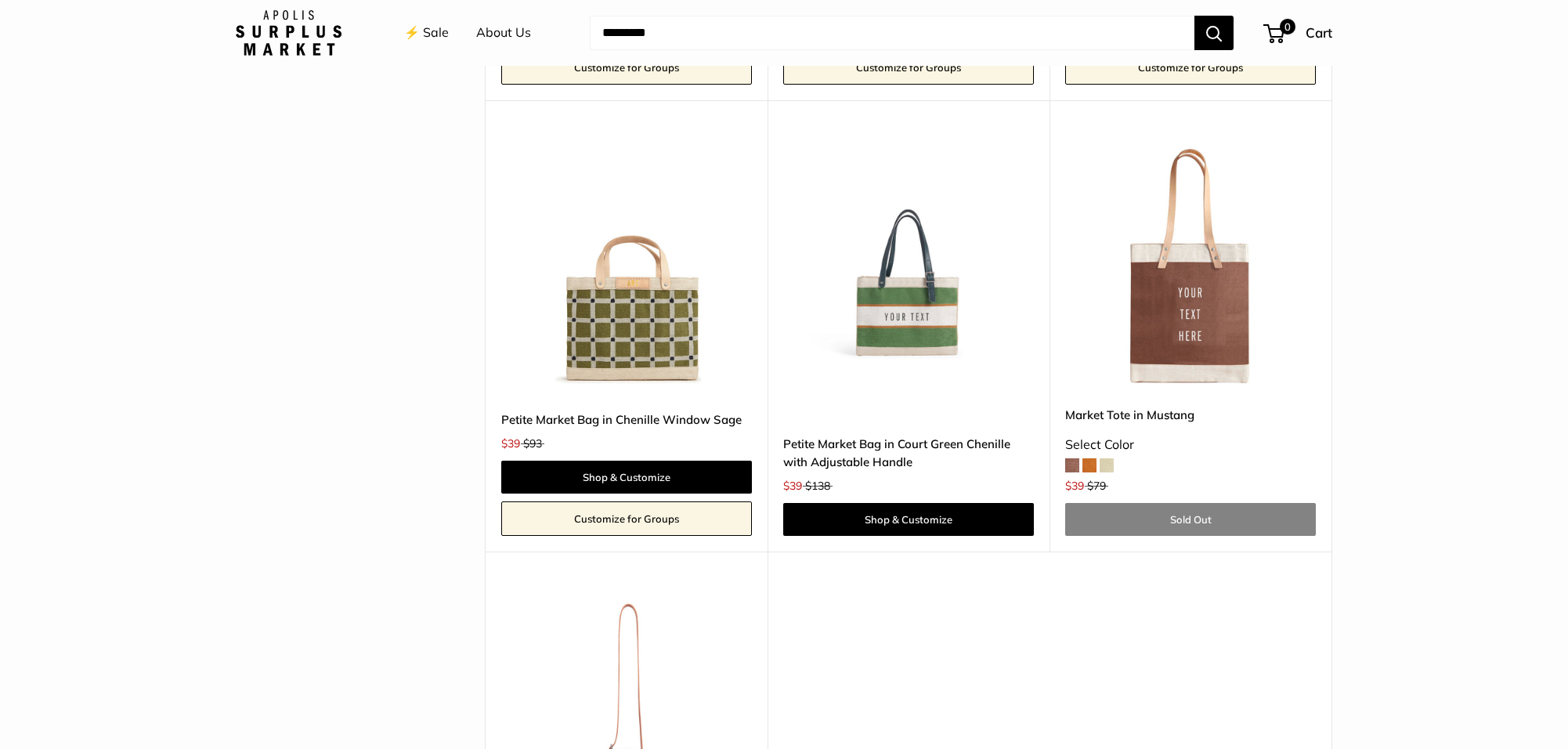
scroll to position [3516, 0]
